Goal: Task Accomplishment & Management: Manage account settings

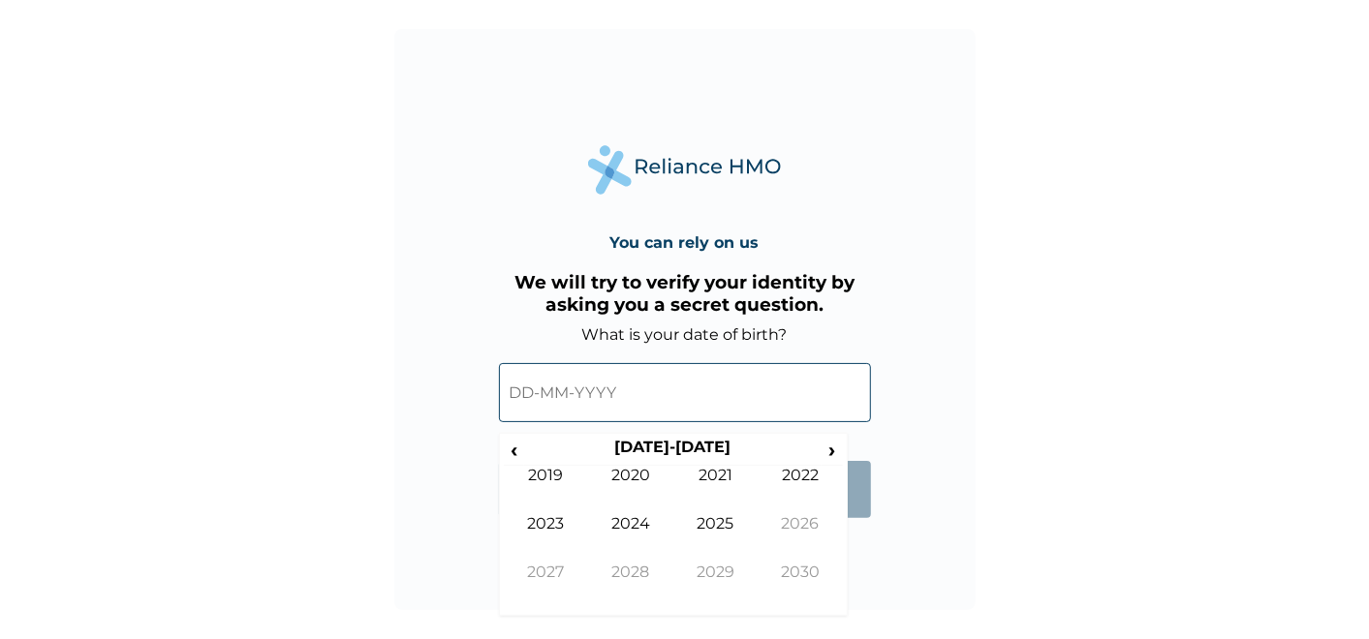
click at [538, 389] on input "text" at bounding box center [685, 392] width 372 height 59
click at [528, 395] on input "text" at bounding box center [685, 392] width 372 height 59
click at [512, 440] on span "‹" at bounding box center [514, 450] width 20 height 24
click at [515, 450] on span "‹" at bounding box center [514, 450] width 20 height 24
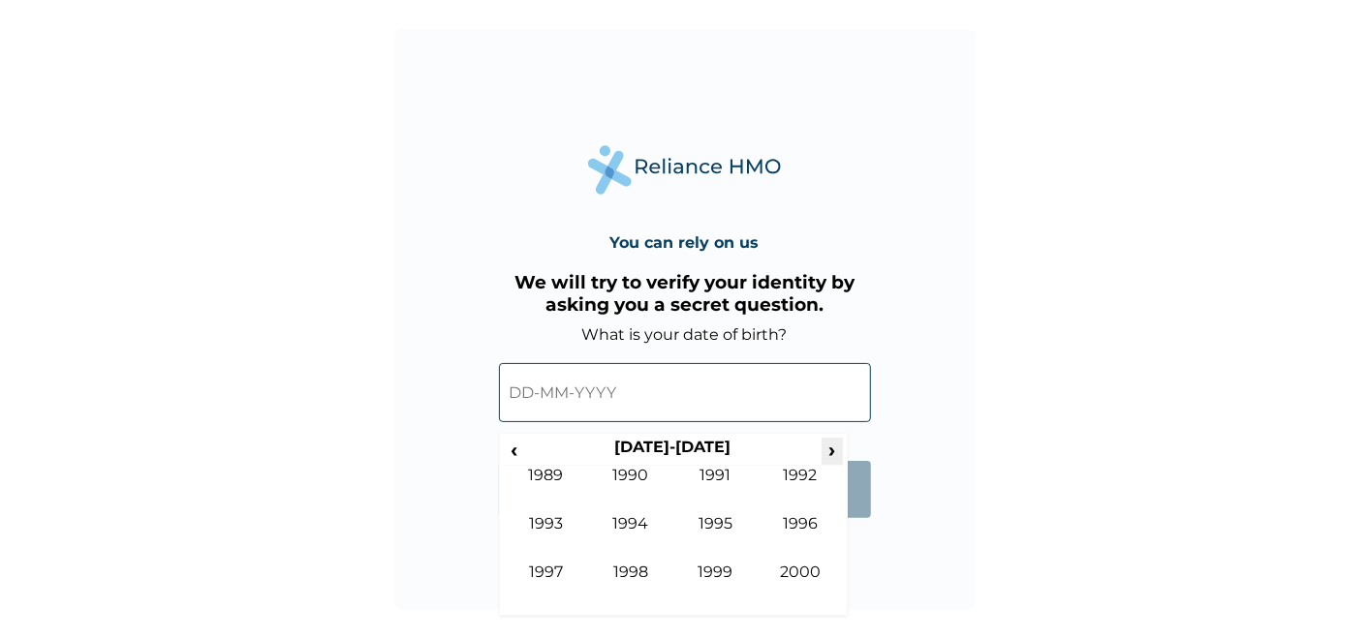
click at [831, 450] on span "›" at bounding box center [832, 450] width 21 height 24
click at [517, 450] on span "‹" at bounding box center [514, 450] width 20 height 24
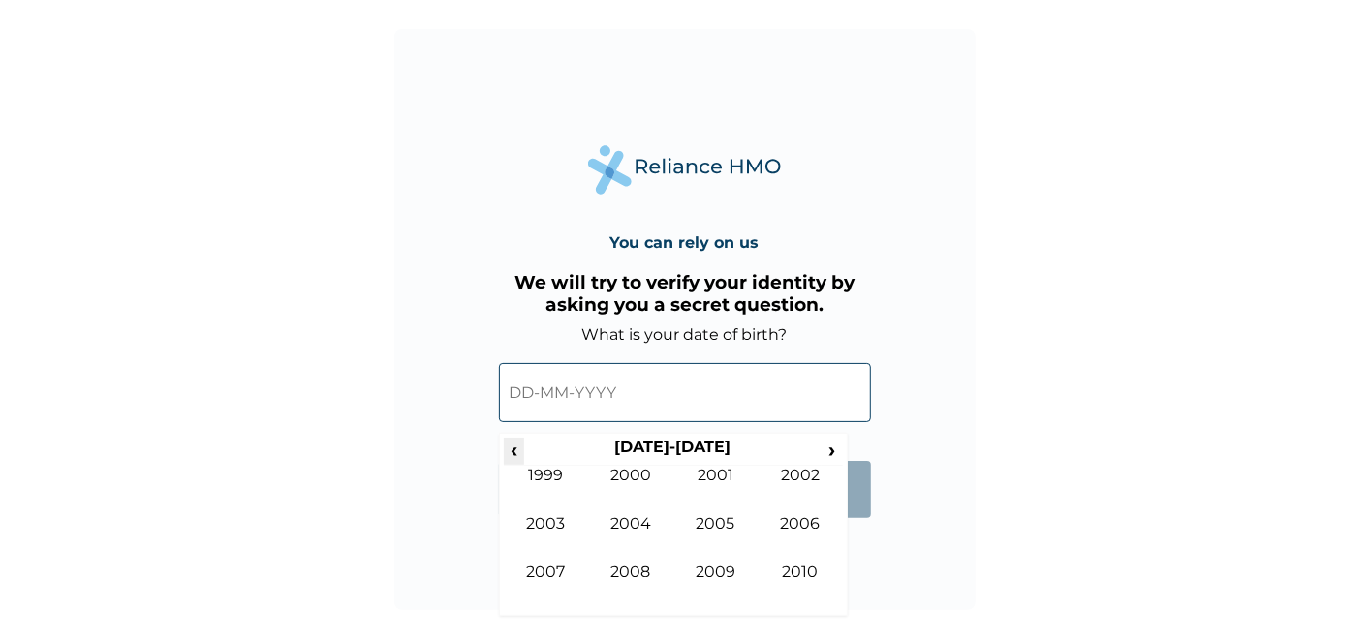
click at [517, 450] on span "‹" at bounding box center [514, 450] width 20 height 24
click at [830, 446] on span "›" at bounding box center [832, 450] width 21 height 24
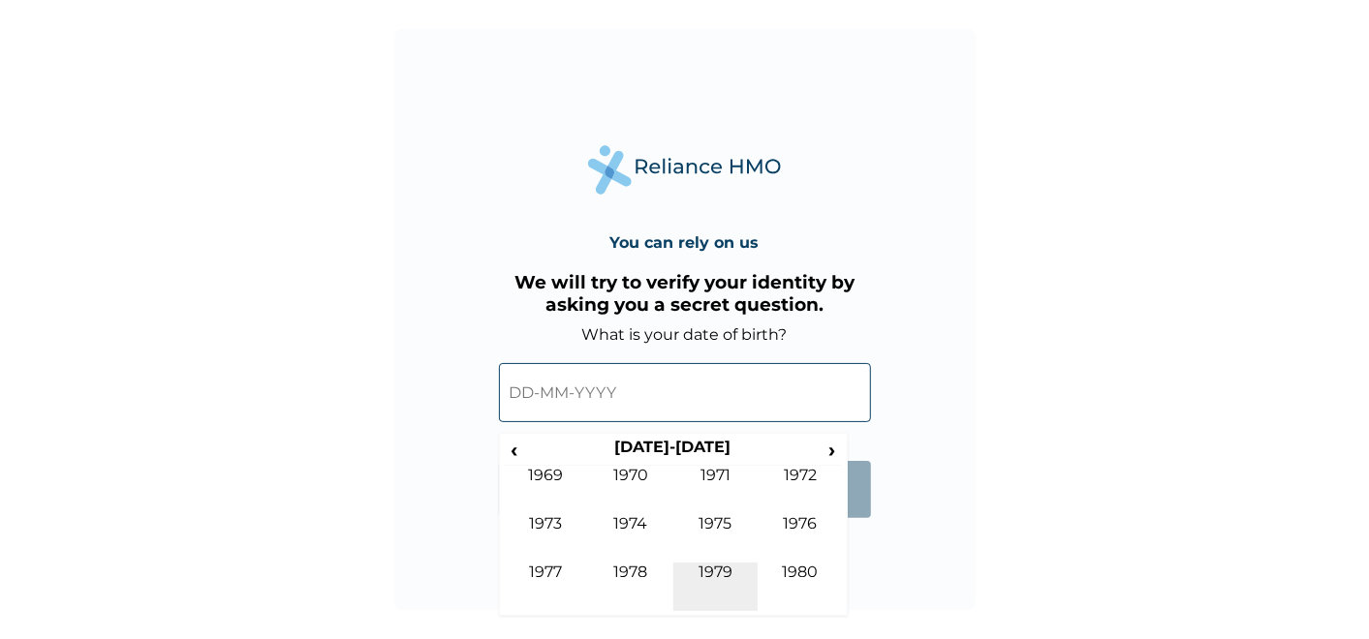
click at [717, 569] on td "1979" at bounding box center [715, 587] width 85 height 48
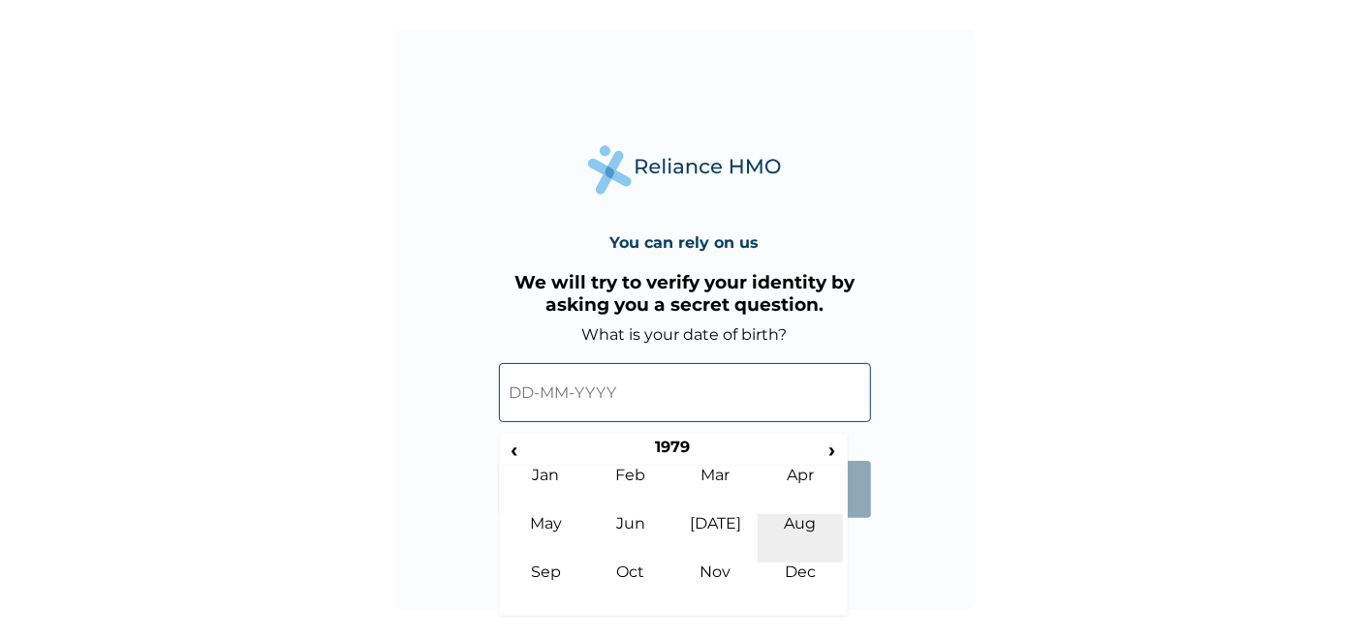
click at [789, 523] on td "Aug" at bounding box center [800, 538] width 85 height 48
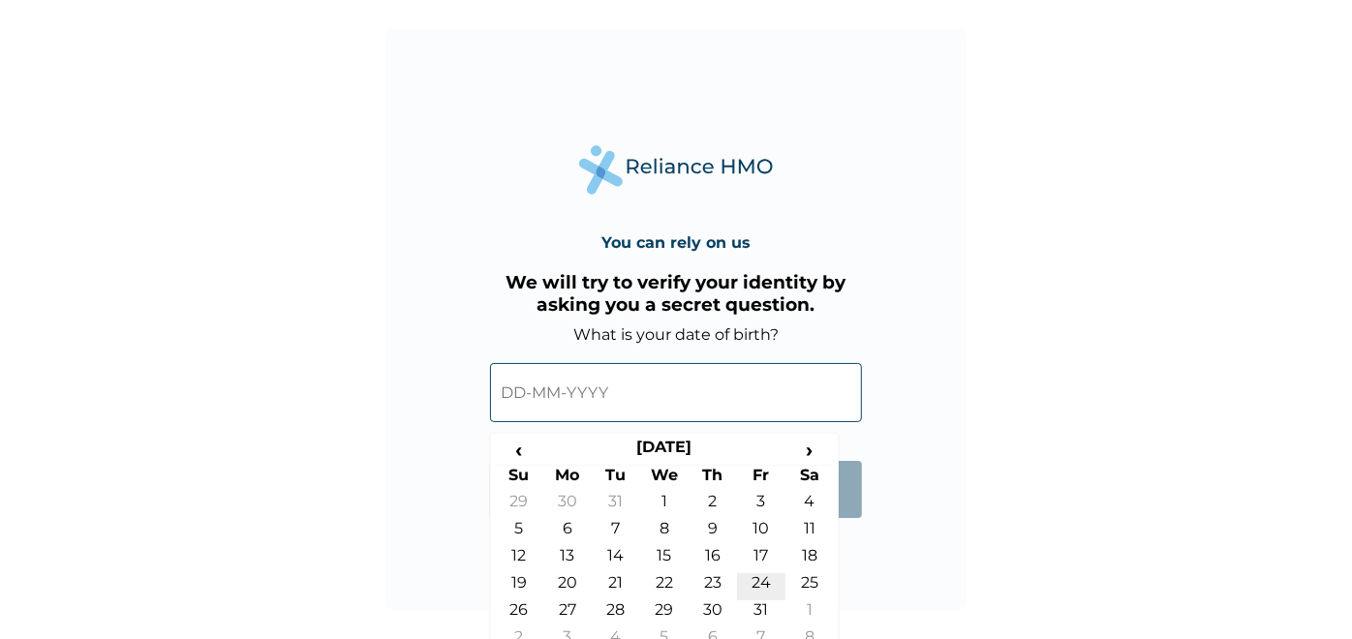
click at [758, 581] on td "24" at bounding box center [761, 587] width 48 height 27
type input "24-08-1979"
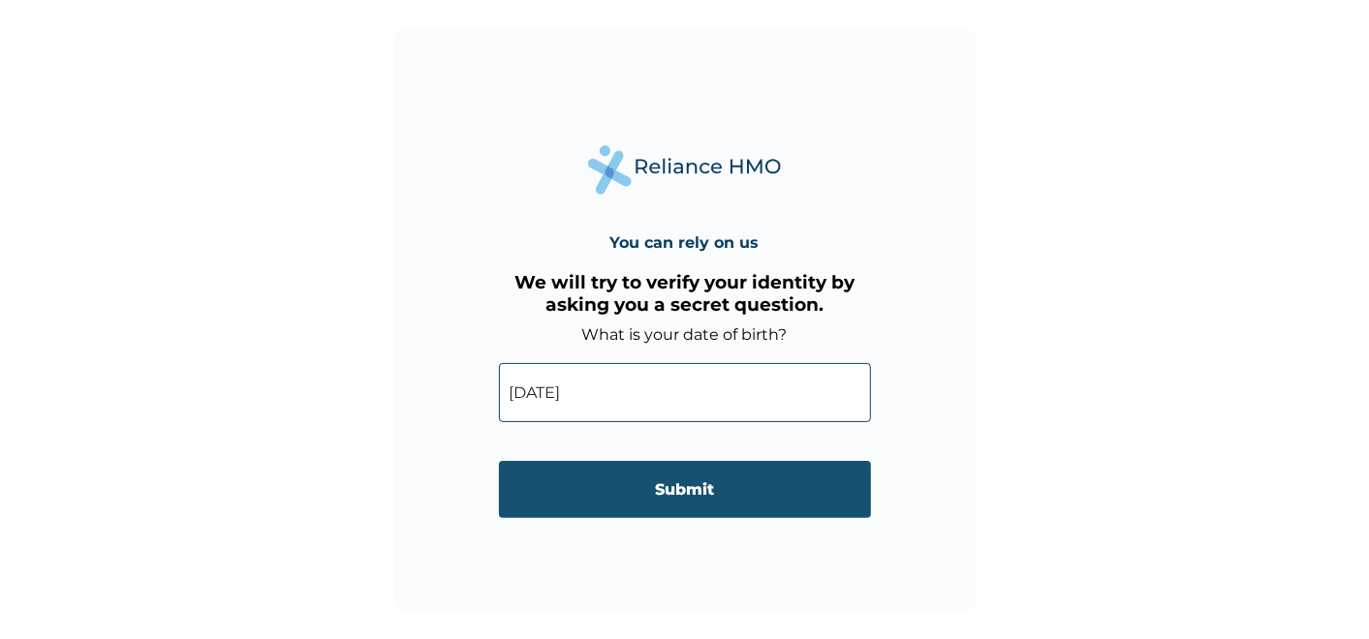
click at [672, 491] on input "Submit" at bounding box center [685, 489] width 372 height 57
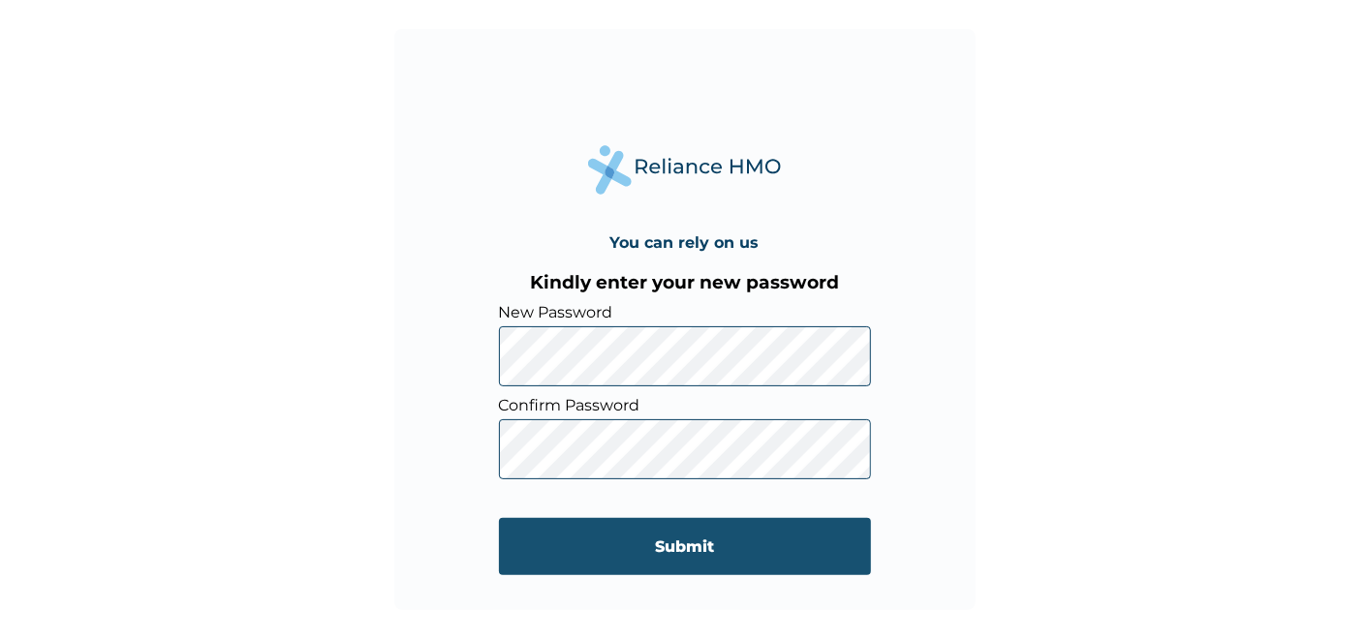
click at [689, 547] on input "Submit" at bounding box center [685, 546] width 372 height 57
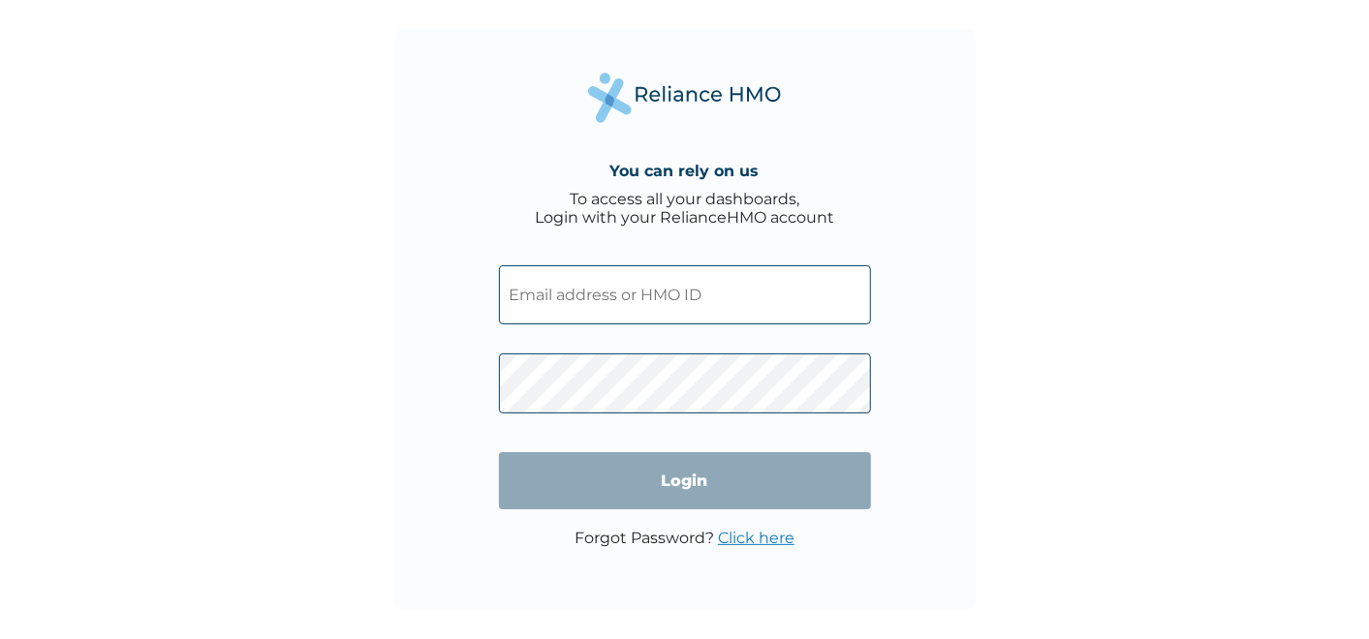
click at [617, 303] on input "text" at bounding box center [685, 294] width 372 height 59
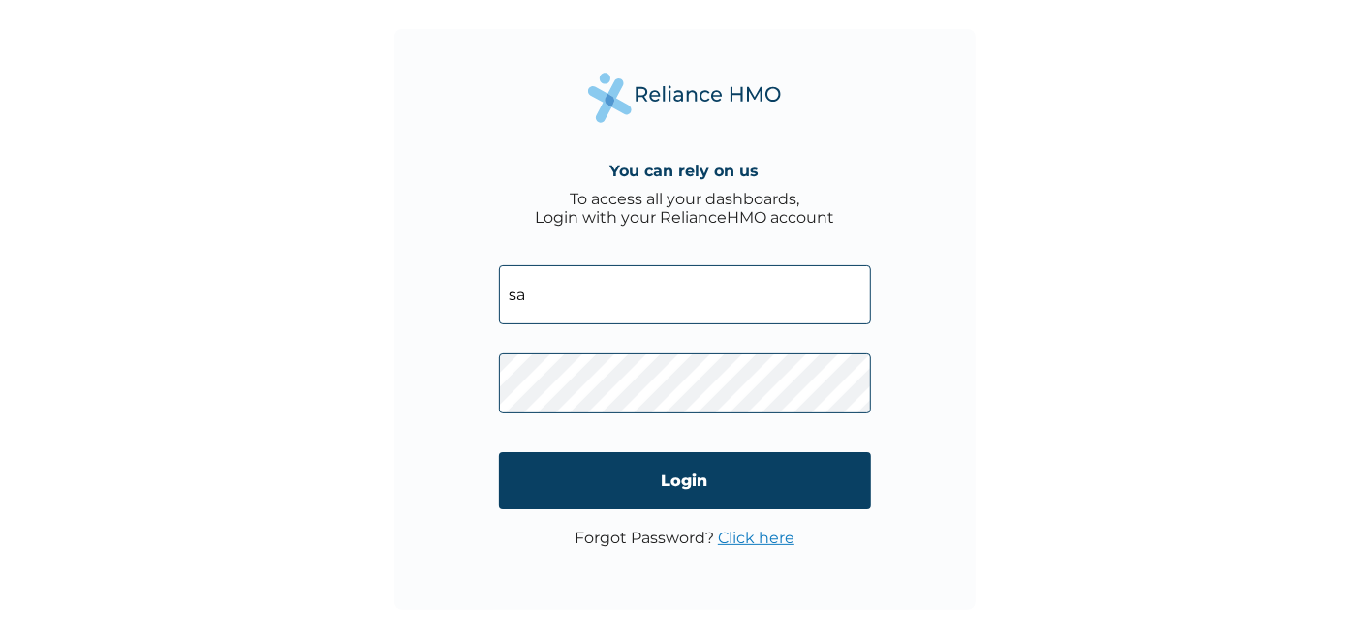
type input "s"
type input "[EMAIL_ADDRESS][DOMAIN_NAME]"
click at [1057, 486] on div "You can rely on us To access all your dashboards, Login with your RelianceHMO a…" at bounding box center [684, 319] width 1369 height 639
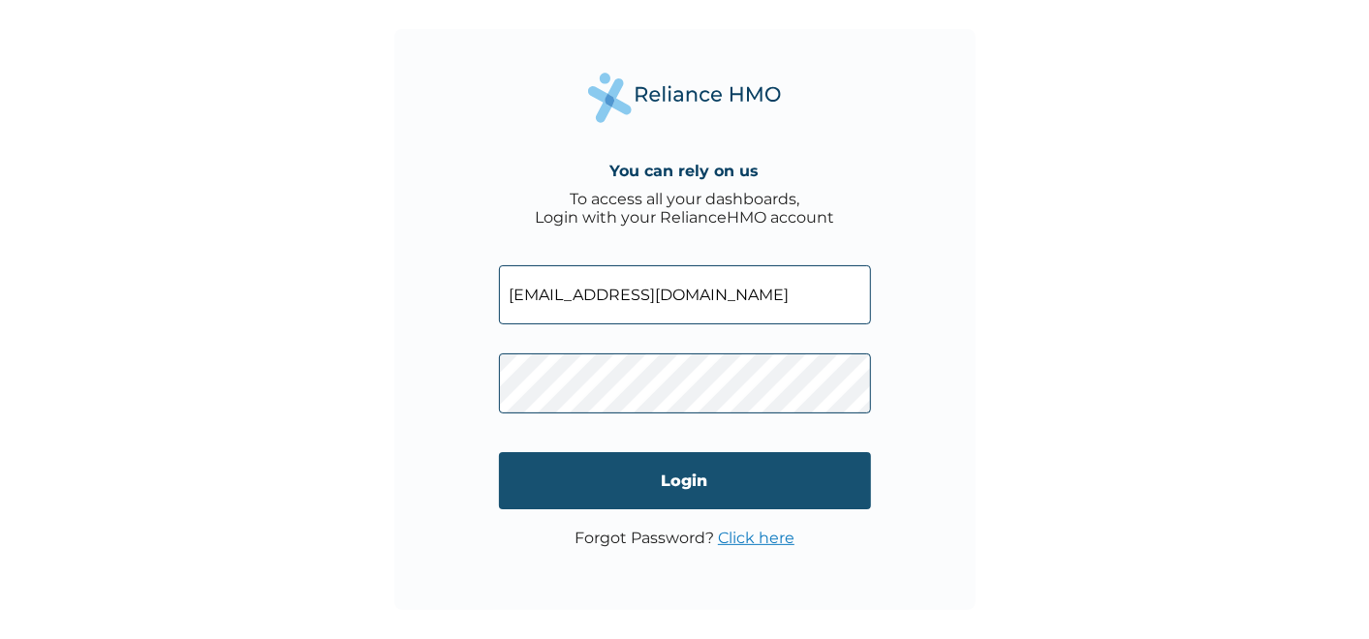
click at [678, 483] on input "Login" at bounding box center [685, 480] width 372 height 57
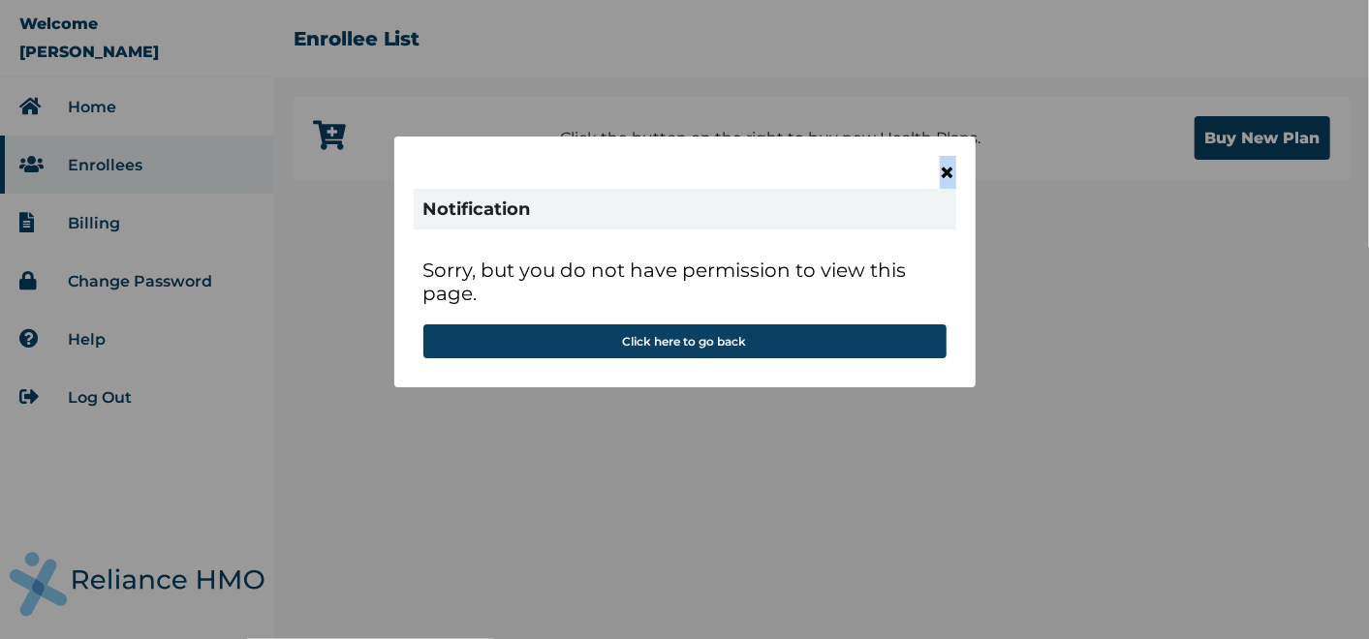
click at [947, 171] on span "×" at bounding box center [948, 172] width 16 height 33
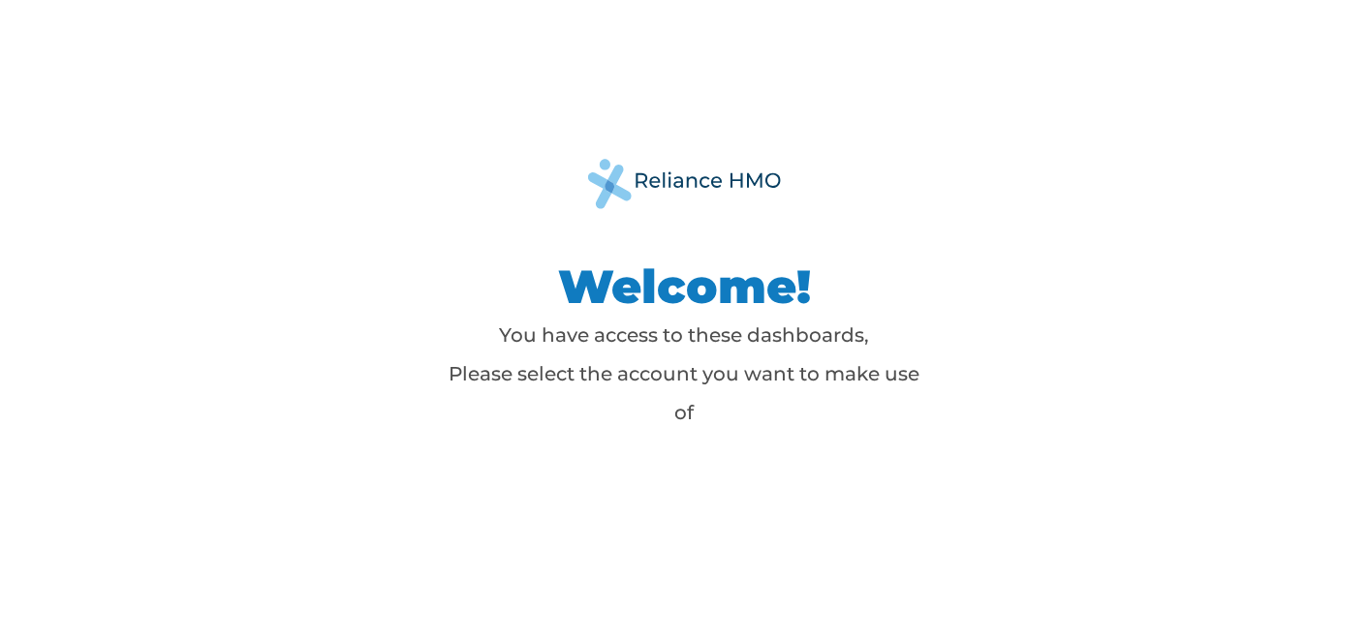
click at [1129, 366] on div "Welcome! You have access to these dashboards, Please select the account you wan…" at bounding box center [684, 319] width 1369 height 639
